Goal: Information Seeking & Learning: Learn about a topic

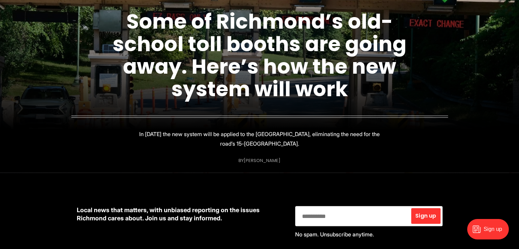
scroll to position [102, 0]
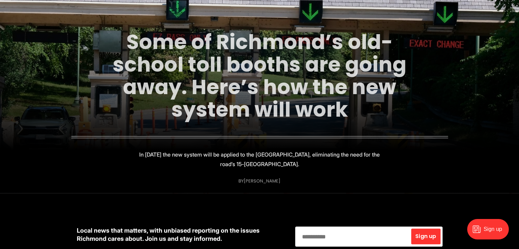
click at [252, 68] on link "Some of Richmond’s old-school toll booths are going away. Here’s how the new sy…" at bounding box center [260, 76] width 294 height 96
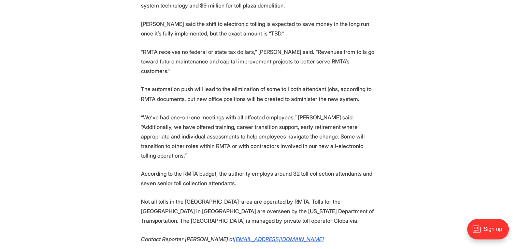
scroll to position [1200, 0]
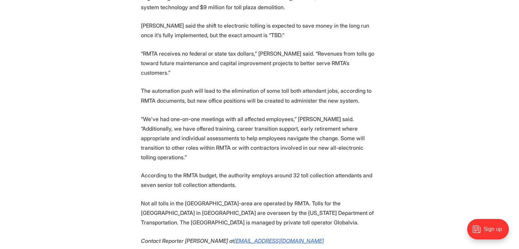
drag, startPoint x: 116, startPoint y: 175, endPoint x: 116, endPoint y: 164, distance: 10.6
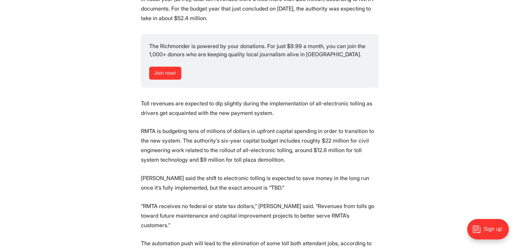
scroll to position [978, 0]
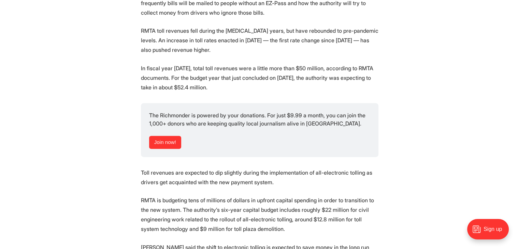
drag, startPoint x: 123, startPoint y: 185, endPoint x: 121, endPoint y: 132, distance: 52.9
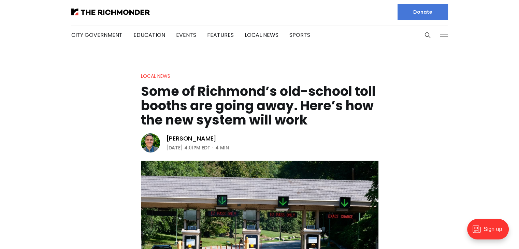
scroll to position [0, 0]
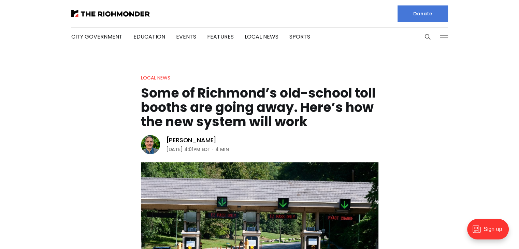
drag, startPoint x: 132, startPoint y: 201, endPoint x: 128, endPoint y: 84, distance: 117.1
click at [104, 16] on img at bounding box center [110, 13] width 78 height 7
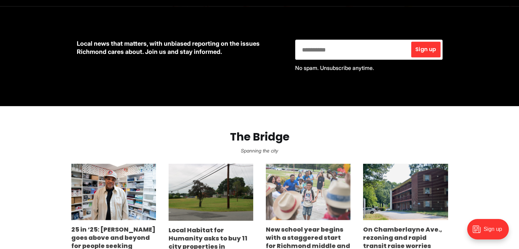
scroll to position [409, 0]
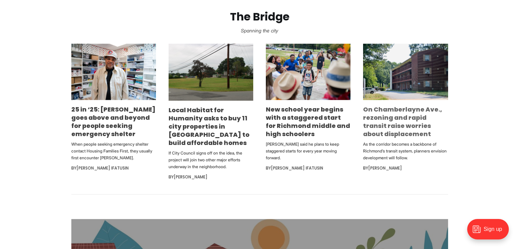
click at [382, 124] on link "On Chamberlayne Ave., rezoning and rapid transit raise worries about displaceme…" at bounding box center [402, 121] width 79 height 33
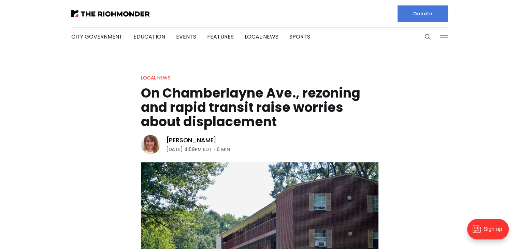
drag, startPoint x: 136, startPoint y: 196, endPoint x: 133, endPoint y: 86, distance: 110.2
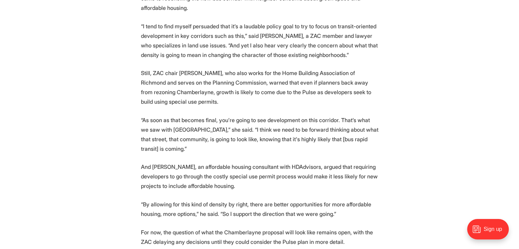
scroll to position [1842, 0]
